Goal: Information Seeking & Learning: Learn about a topic

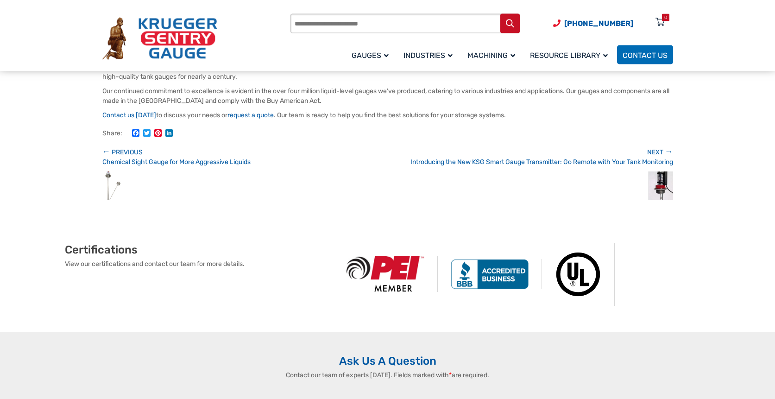
scroll to position [520, 0]
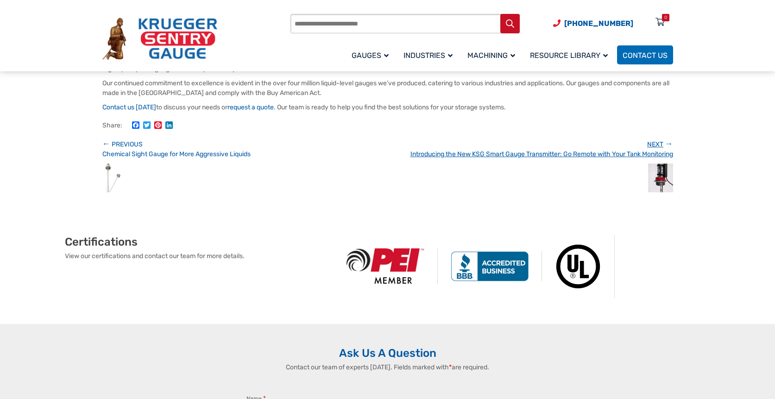
click at [567, 158] on span "Introducing the New KSG Smart Gauge Transmitter: Go Remote with Your Tank Monit…" at bounding box center [542, 154] width 263 height 8
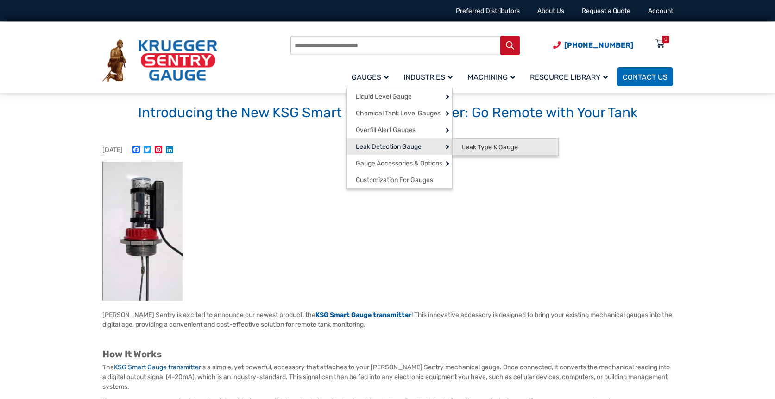
click at [468, 149] on span "Leak Type K Gauge" at bounding box center [490, 147] width 56 height 8
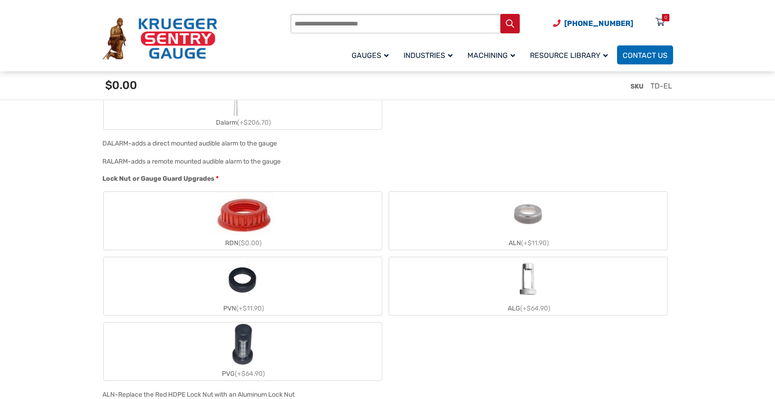
scroll to position [804, 0]
